Goal: Task Accomplishment & Management: Complete application form

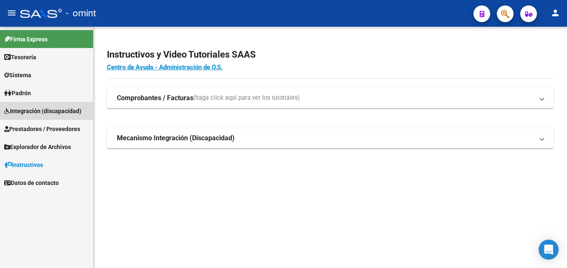
click at [68, 105] on link "Integración (discapacidad)" at bounding box center [46, 111] width 93 height 18
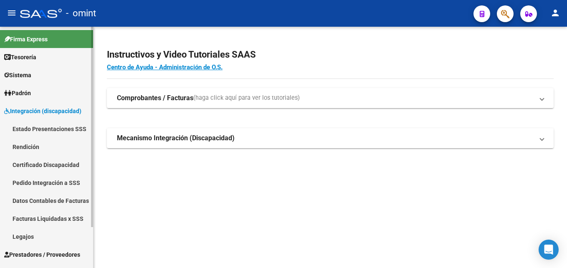
click at [32, 240] on link "Legajos" at bounding box center [46, 237] width 93 height 18
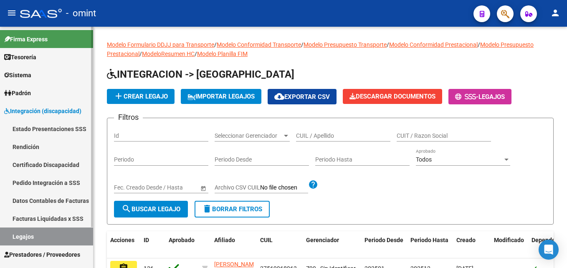
click at [29, 231] on link "Legajos" at bounding box center [46, 237] width 93 height 18
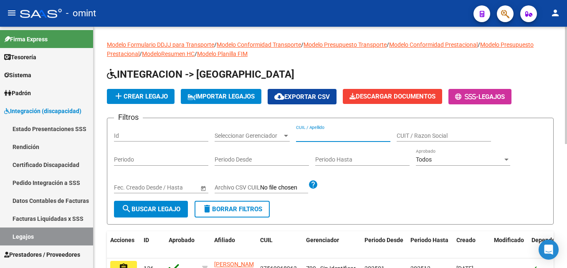
click at [335, 136] on input "CUIL / Apellido" at bounding box center [343, 135] width 94 height 7
paste input "27-25149674-4"
type input "27-25149674-4"
drag, startPoint x: 356, startPoint y: 137, endPoint x: 273, endPoint y: 132, distance: 83.3
click at [273, 132] on div "Filtros Id Seleccionar Gerenciador Seleccionar Gerenciador 27-25149674-4 CUIL /…" at bounding box center [330, 163] width 433 height 76
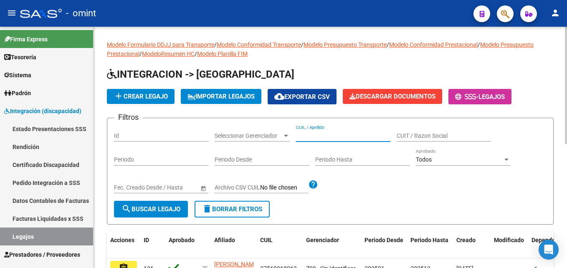
paste input "20578378139"
type input "20578378139"
click at [157, 205] on button "search Buscar Legajo" at bounding box center [151, 209] width 74 height 17
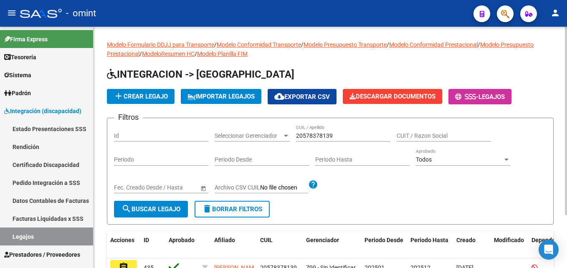
scroll to position [68, 0]
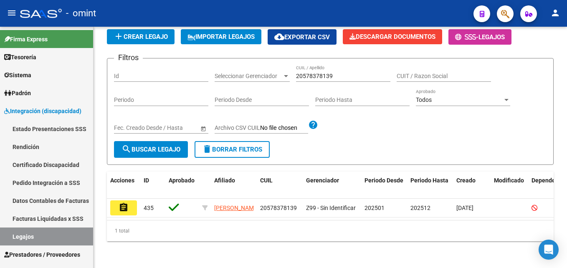
click at [121, 203] on mat-icon "assignment" at bounding box center [124, 208] width 10 height 10
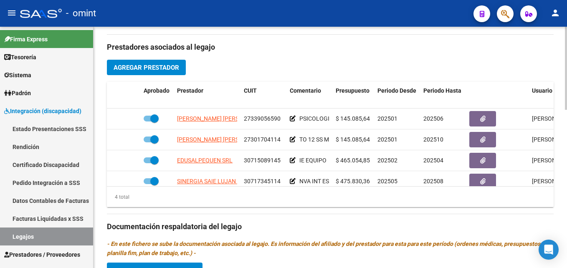
scroll to position [15, 0]
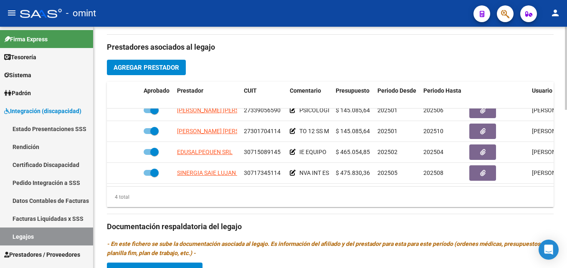
click at [174, 63] on span "Agregar Prestador" at bounding box center [147, 67] width 66 height 8
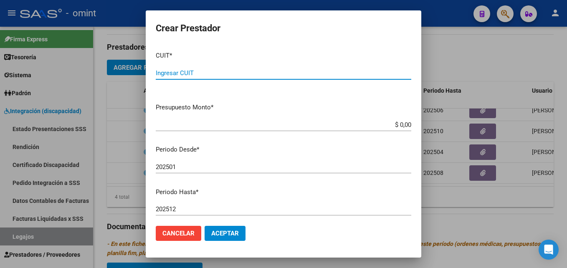
paste input "27-25149674-4"
type input "27-25149674-4"
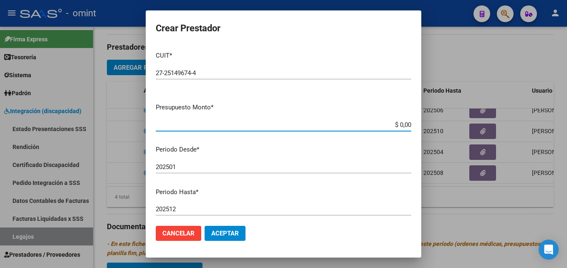
drag, startPoint x: 383, startPoint y: 127, endPoint x: 427, endPoint y: 129, distance: 43.5
click at [427, 129] on div "Crear Prestador CUIT * 27-25149674-4 Ingresar CUIT ARCA Padrón Presupuesto Mont…" at bounding box center [283, 134] width 567 height 268
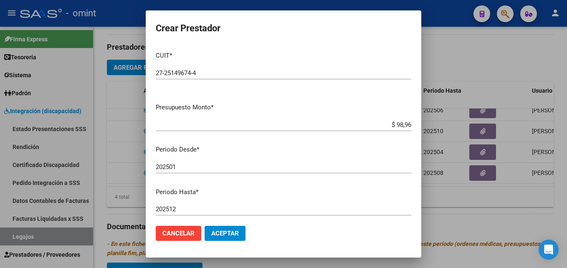
drag, startPoint x: 300, startPoint y: 21, endPoint x: 408, endPoint y: 126, distance: 150.6
click at [300, 21] on h2 "Crear Prestador" at bounding box center [284, 28] width 256 height 16
click at [408, 126] on app-form-text-field "Presupuesto Monto * $ 98,96 Ingresar el monto" at bounding box center [287, 116] width 262 height 26
click at [405, 124] on app-form-text-field "Presupuesto Monto * $ 98,96 Ingresar el monto" at bounding box center [287, 116] width 262 height 26
click at [403, 125] on input "$ 98,96" at bounding box center [284, 125] width 256 height 8
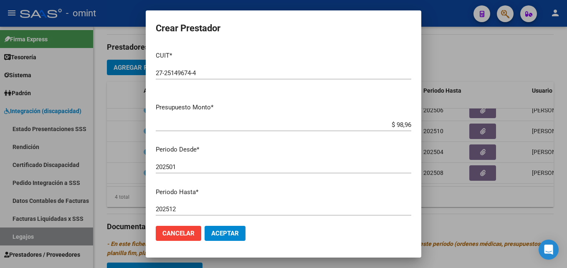
click at [396, 124] on input "$ 98,96" at bounding box center [284, 125] width 256 height 8
click at [395, 124] on input "$ 98,96" at bounding box center [284, 125] width 256 height 8
click at [394, 124] on input "$ 98,96" at bounding box center [284, 125] width 256 height 8
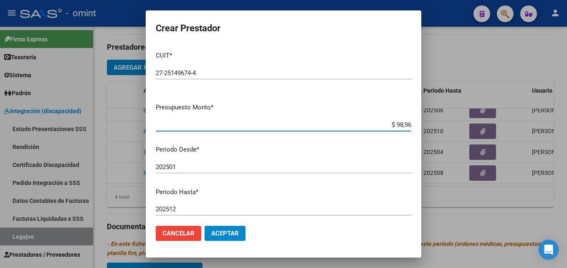
scroll to position [42, 0]
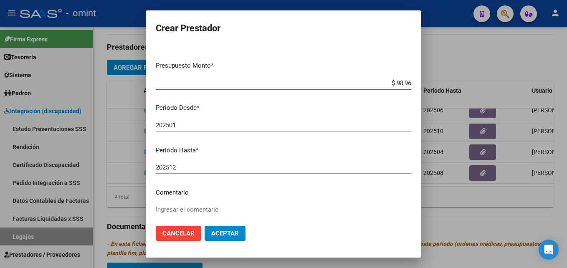
click at [403, 83] on input "$ 98,96" at bounding box center [284, 83] width 256 height 8
type input "$ 98.964,88"
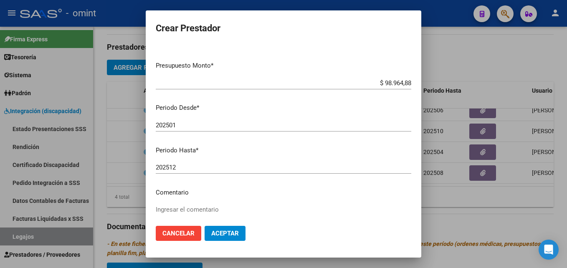
click at [331, 19] on mat-dialog-container "Crear Prestador CUIT * 27-25149674-4 Ingresar CUIT ARCA Padrón Presupuesto Mont…" at bounding box center [284, 133] width 276 height 247
click at [178, 119] on div "202501 Ingresar el periodo" at bounding box center [284, 125] width 256 height 13
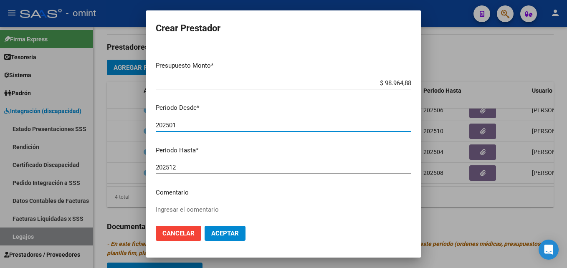
click at [188, 122] on input "202501" at bounding box center [284, 126] width 256 height 8
type input "202505"
click at [190, 171] on input "202512" at bounding box center [284, 168] width 256 height 8
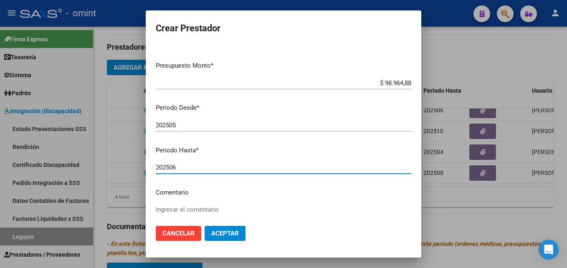
type input "202506"
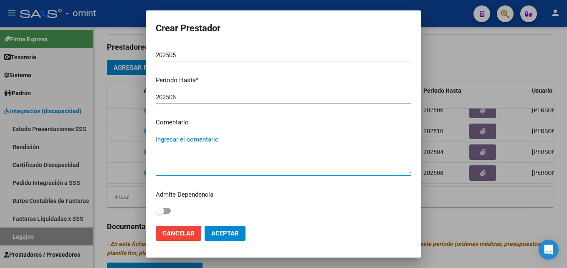
click at [186, 144] on textarea "Ingresar el comentario" at bounding box center [284, 154] width 256 height 39
paste textarea "Psicopedagogía"
type textarea "Psicopedagogía 8 ses mensuales"
drag, startPoint x: 230, startPoint y: 228, endPoint x: 234, endPoint y: 217, distance: 12.2
click at [230, 228] on button "Aceptar" at bounding box center [225, 233] width 41 height 15
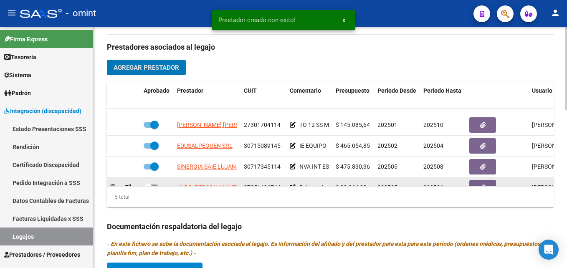
scroll to position [35, 0]
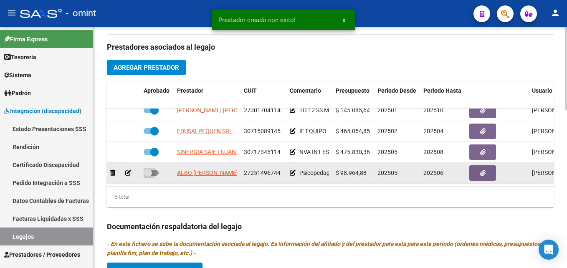
click at [151, 169] on span at bounding box center [148, 173] width 8 height 8
click at [148, 176] on input "checkbox" at bounding box center [147, 176] width 0 height 0
checkbox input "true"
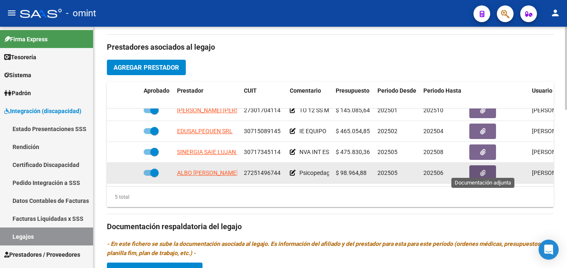
click at [480, 170] on span "button" at bounding box center [482, 174] width 5 height 8
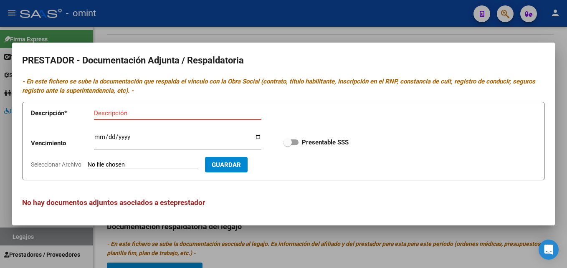
click at [192, 111] on input "Descripción" at bounding box center [177, 113] width 167 height 8
type input "titulo/rnpv/"
click at [97, 137] on input "Ingresar vencimiento" at bounding box center [177, 140] width 167 height 13
type input "2025-09-25"
type input "2028-09-25"
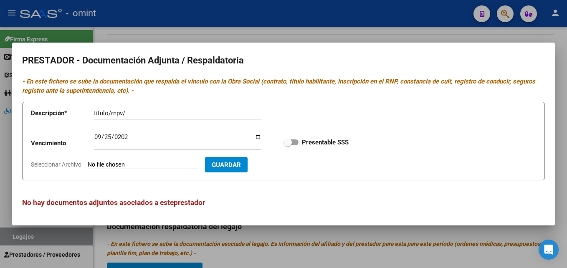
click at [281, 147] on div "Vencimiento 2028-09-25 Ingresar vencimiento Presentable SSS" at bounding box center [283, 142] width 505 height 30
click at [291, 140] on span at bounding box center [288, 142] width 8 height 8
click at [288, 145] on input "Presentable SSS" at bounding box center [287, 145] width 0 height 0
checkbox input "true"
click at [149, 115] on input "titulo/rnpv/" at bounding box center [177, 113] width 167 height 8
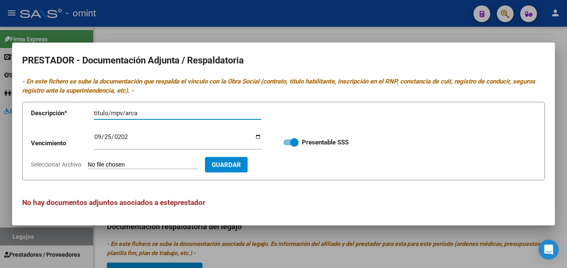
click at [126, 115] on input "titulo/rnpv/arca" at bounding box center [177, 113] width 167 height 8
type input "titulo/rnpv/cbu/arca"
click at [176, 165] on input "Seleccionar Archivo" at bounding box center [143, 165] width 111 height 8
type input "C:\fakepath\PSP - prestadora.pdf"
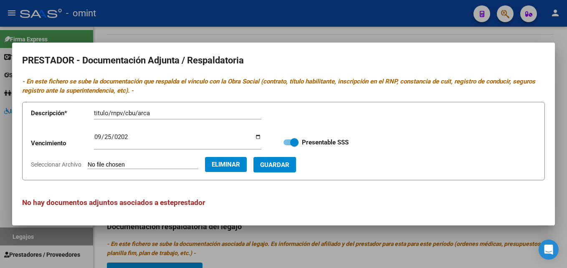
click at [289, 168] on span "Guardar" at bounding box center [274, 165] width 29 height 8
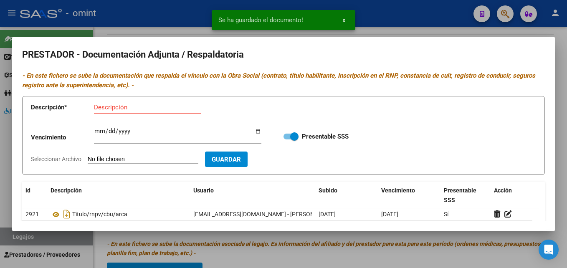
click at [393, 30] on div at bounding box center [283, 134] width 567 height 268
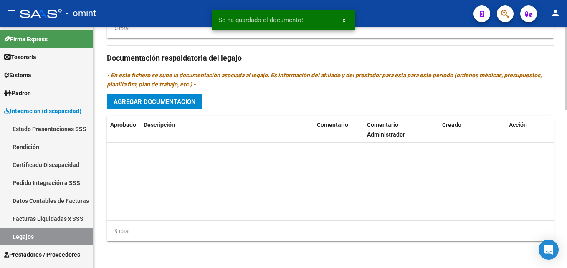
scroll to position [113, 0]
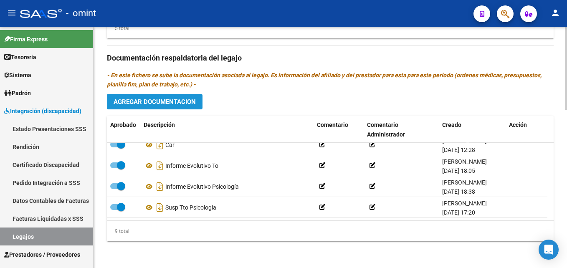
click at [169, 106] on span "Agregar Documentacion" at bounding box center [155, 102] width 82 height 8
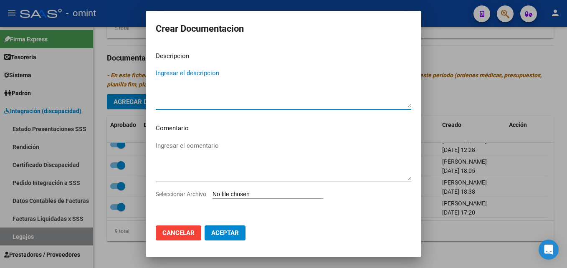
click at [183, 95] on textarea "Ingresar el descripcion" at bounding box center [284, 87] width 256 height 39
click at [216, 84] on textarea "Ingresar el descripcion" at bounding box center [284, 87] width 256 height 39
paste textarea "Psicopedagogía"
type textarea "Psicopedagogía"
click at [288, 196] on input "Seleccionar Archivo" at bounding box center [268, 195] width 111 height 8
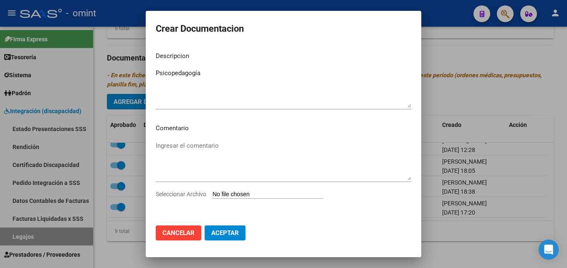
type input "C:\fakepath\PSP.pdf"
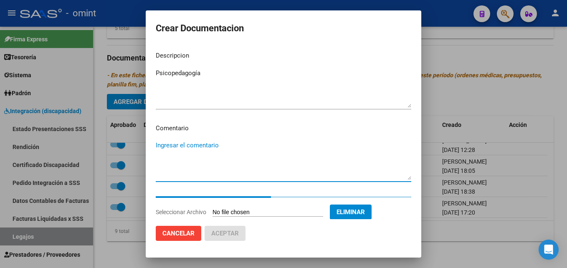
click at [191, 149] on textarea "Ingresar el comentario" at bounding box center [284, 160] width 256 height 39
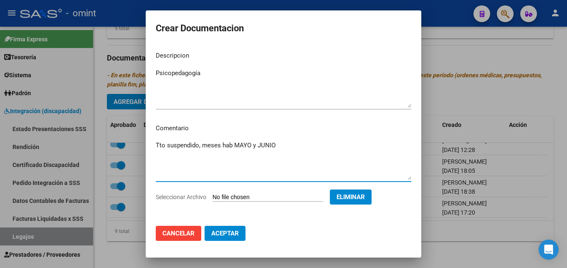
type textarea "Tto suspendido, meses hab MAYO y JUNIO"
click at [237, 230] on span "Aceptar" at bounding box center [225, 234] width 28 height 8
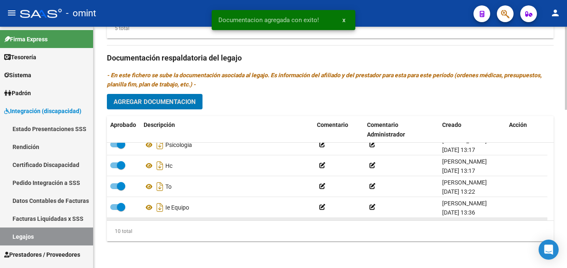
scroll to position [0, 0]
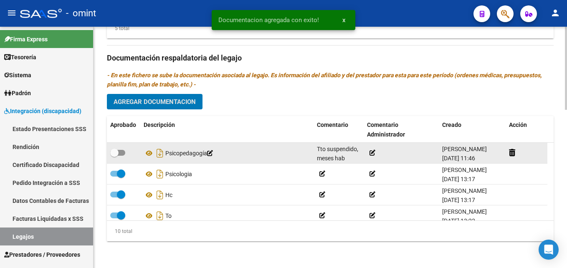
click at [117, 155] on span at bounding box center [114, 153] width 8 height 8
click at [114, 156] on input "checkbox" at bounding box center [114, 156] width 0 height 0
checkbox input "true"
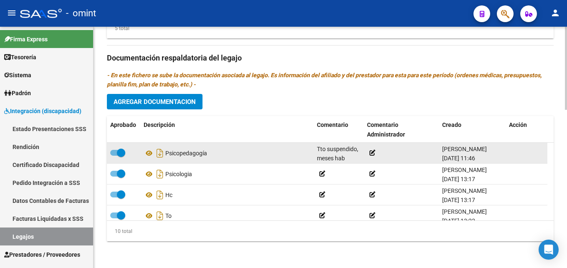
scroll to position [20, 0]
click at [320, 156] on icon at bounding box center [320, 157] width 6 height 6
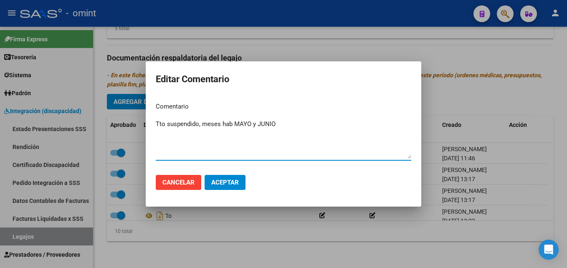
drag, startPoint x: 283, startPoint y: 133, endPoint x: 149, endPoint y: 120, distance: 134.7
click at [152, 121] on mat-dialog-content "Comentario Tto suspendido, meses hab MAYO y JUNIO Ingresar el comentario" at bounding box center [284, 132] width 276 height 72
click at [147, 119] on mat-dialog-content "Comentario Tto suspendido, meses hab MAYO y JUNIO Ingresar el comentario" at bounding box center [284, 132] width 276 height 72
drag, startPoint x: 277, startPoint y: 122, endPoint x: 141, endPoint y: 124, distance: 136.2
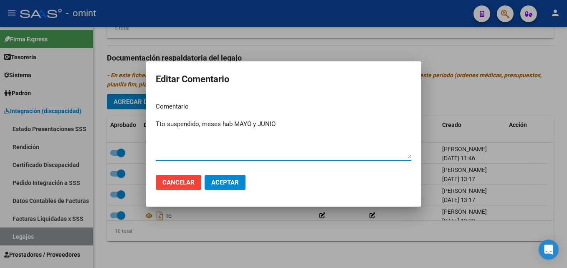
click at [141, 124] on div "Editar Comentario Comentario Tto suspendido, meses hab MAYO y JUNIO Ingresar el…" at bounding box center [283, 134] width 567 height 268
click at [240, 188] on button "Aceptar" at bounding box center [225, 182] width 41 height 15
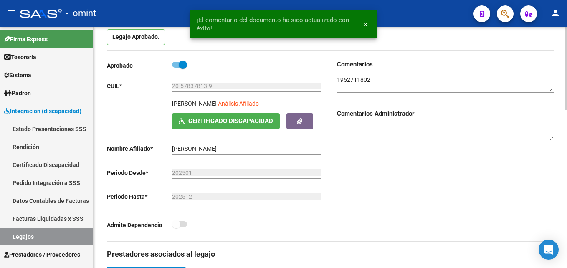
scroll to position [0, 0]
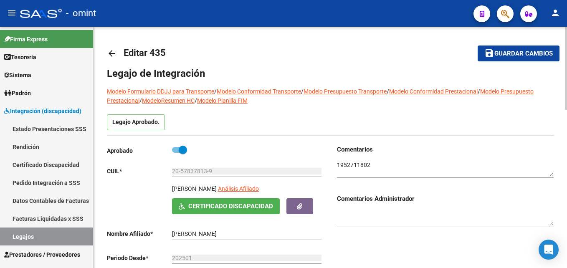
click at [500, 54] on span "Guardar cambios" at bounding box center [523, 54] width 58 height 8
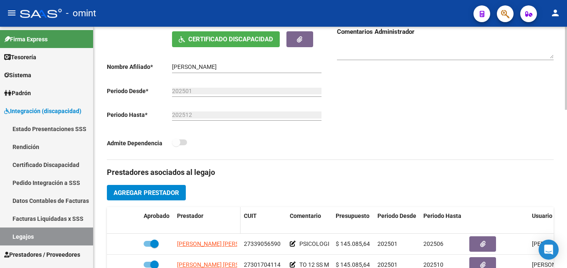
scroll to position [209, 0]
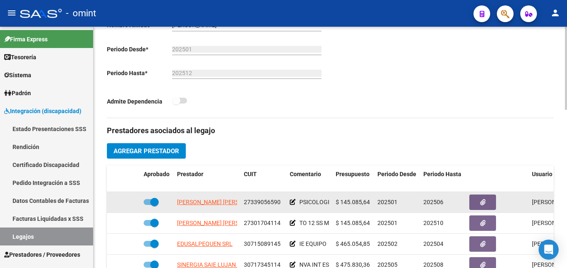
click at [259, 204] on span "27339056590" at bounding box center [262, 202] width 37 height 7
copy span "27339056590"
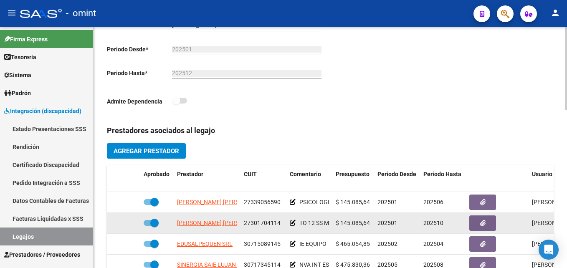
click at [259, 221] on span "27301704114" at bounding box center [262, 223] width 37 height 7
copy span "27301704114"
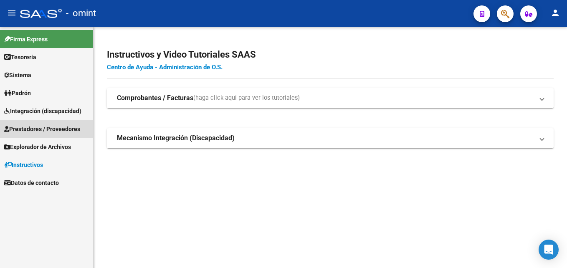
click at [40, 127] on span "Prestadores / Proveedores" at bounding box center [42, 128] width 76 height 9
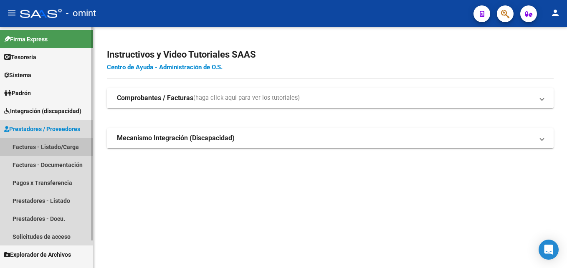
click at [54, 148] on link "Facturas - Listado/Carga" at bounding box center [46, 147] width 93 height 18
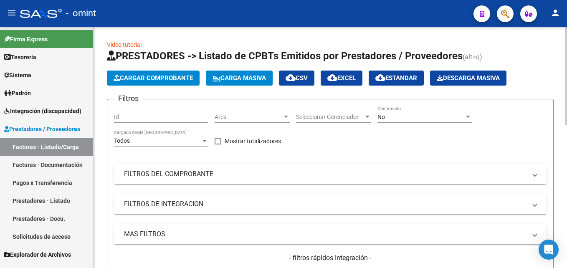
click at [387, 115] on div "No" at bounding box center [421, 117] width 87 height 7
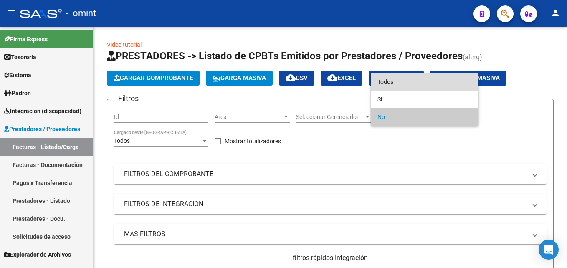
click at [396, 81] on span "Todos" at bounding box center [425, 82] width 94 height 18
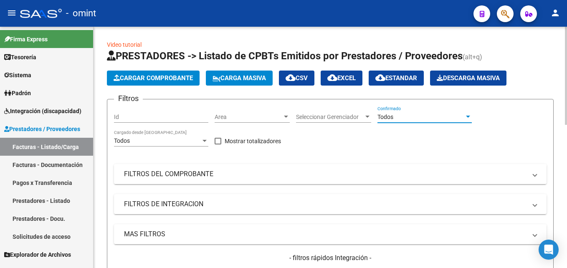
click at [199, 167] on mat-expansion-panel-header "FILTROS DEL COMPROBANTE" at bounding box center [330, 174] width 433 height 20
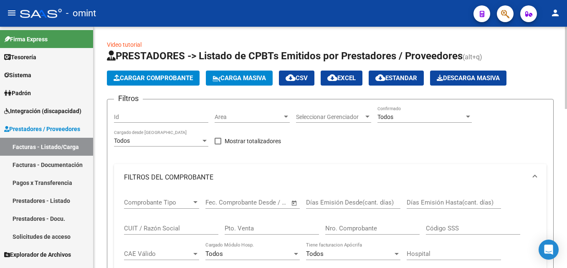
click at [158, 223] on div "CUIT / Razón Social" at bounding box center [171, 226] width 94 height 18
paste input "27339056590"
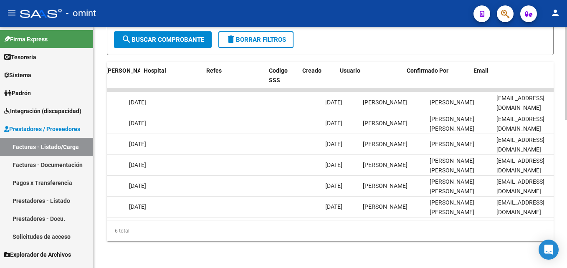
scroll to position [0, 1706]
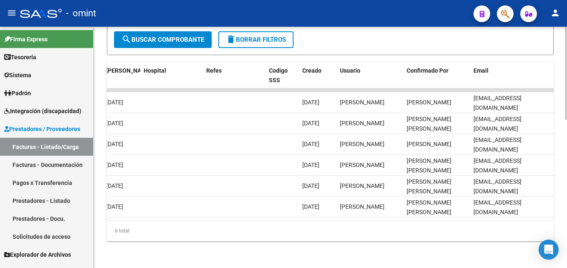
click at [536, 227] on div "6 total" at bounding box center [330, 231] width 447 height 21
drag, startPoint x: 536, startPoint y: 227, endPoint x: 493, endPoint y: 228, distance: 43.0
click at [495, 228] on div "6 total" at bounding box center [330, 231] width 447 height 21
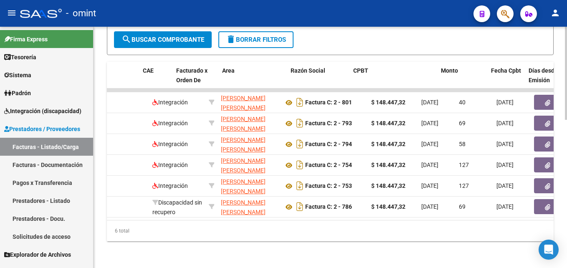
scroll to position [0, 0]
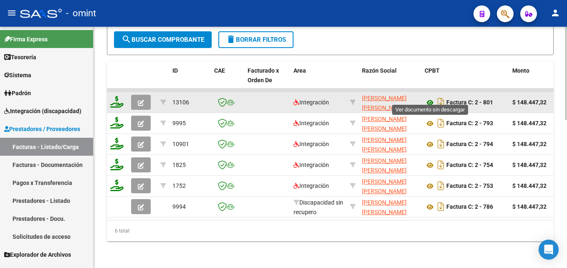
click at [434, 98] on icon at bounding box center [430, 103] width 11 height 10
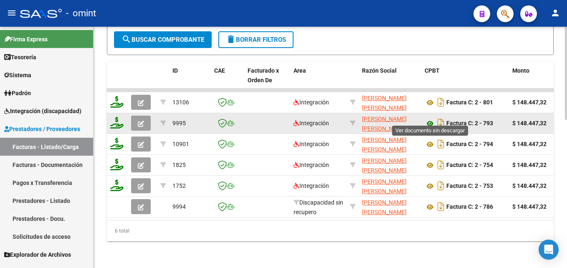
click at [432, 119] on icon at bounding box center [430, 124] width 11 height 10
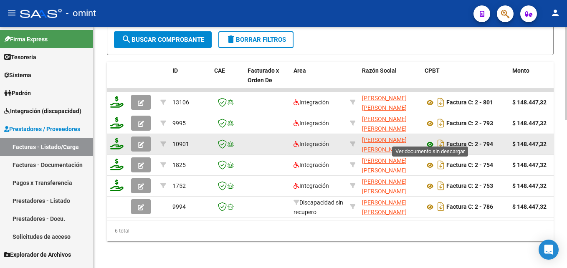
click at [431, 139] on icon at bounding box center [430, 144] width 11 height 10
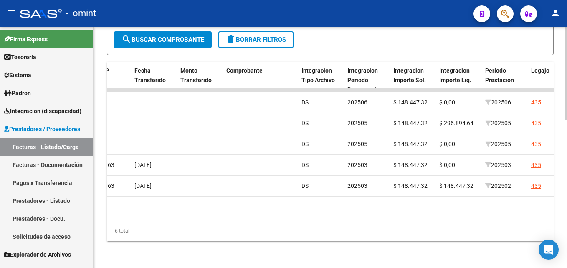
scroll to position [0, 945]
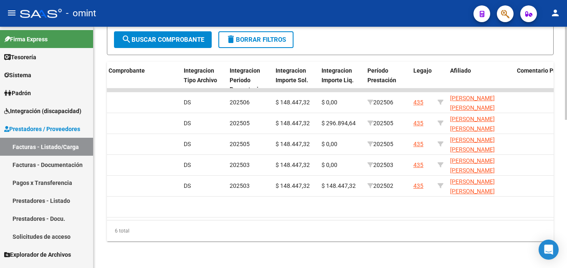
click at [387, 221] on div "6 total" at bounding box center [330, 231] width 447 height 21
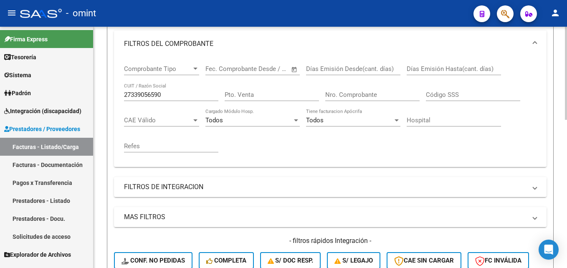
scroll to position [92, 0]
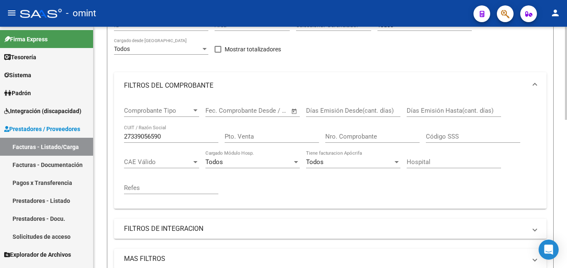
click at [152, 134] on input "27339056590" at bounding box center [171, 137] width 94 height 8
paste input "01704114"
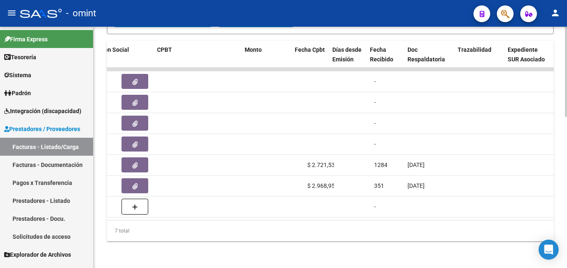
scroll to position [0, 0]
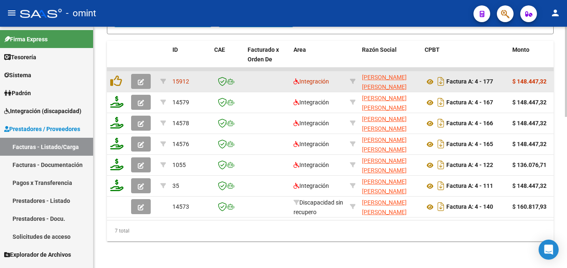
type input "27301704114"
click at [144, 74] on button "button" at bounding box center [141, 81] width 20 height 15
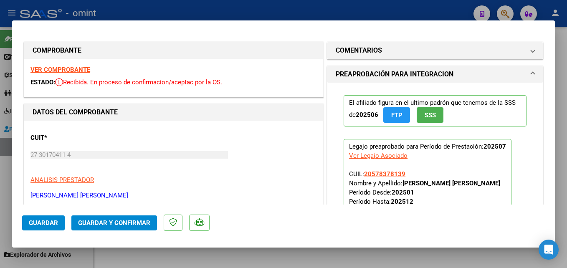
click at [61, 68] on strong "VER COMPROBANTE" at bounding box center [60, 70] width 60 height 8
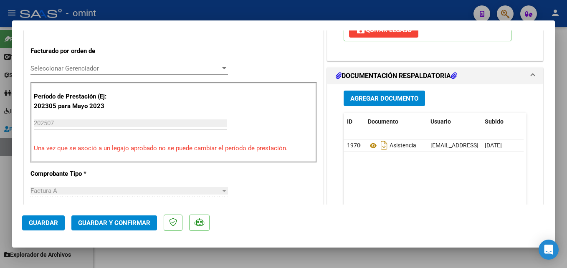
scroll to position [251, 0]
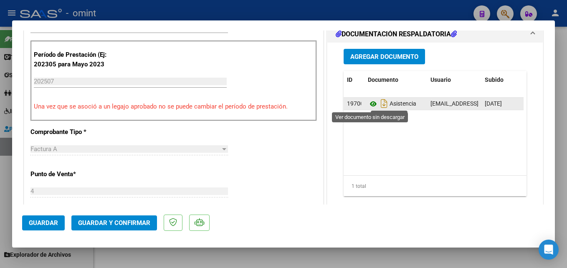
click at [368, 100] on icon at bounding box center [373, 104] width 11 height 10
